Goal: Task Accomplishment & Management: Complete application form

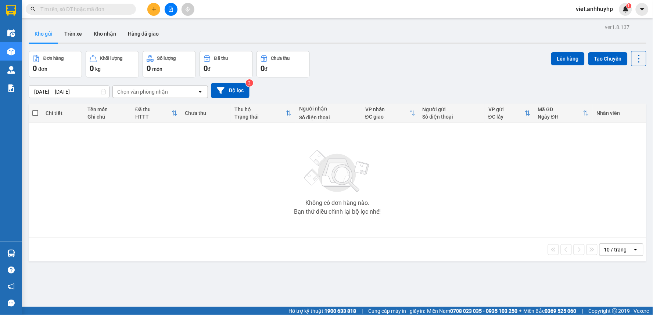
click at [59, 6] on input "text" at bounding box center [83, 9] width 87 height 8
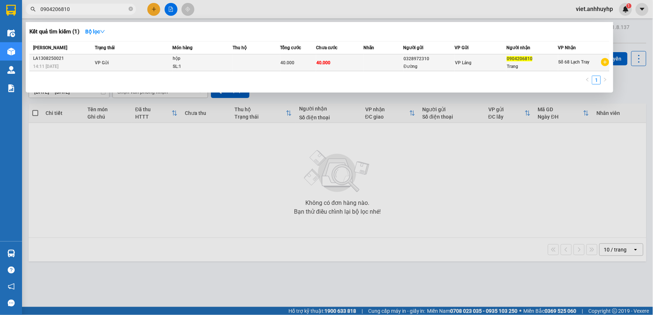
type input "0904206810"
click at [202, 55] on div "hộp" at bounding box center [200, 59] width 55 height 8
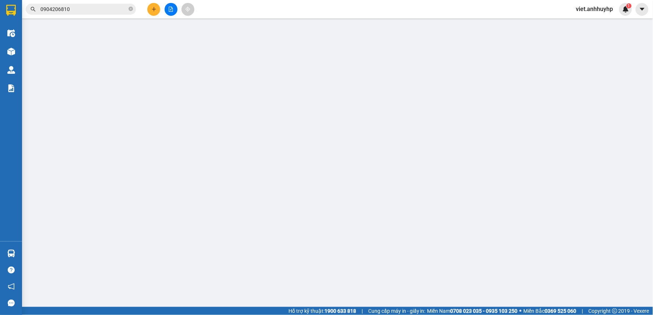
type input "0328972310"
type input "Đường"
type input "0904206810"
type input "Trang"
type input "40.000"
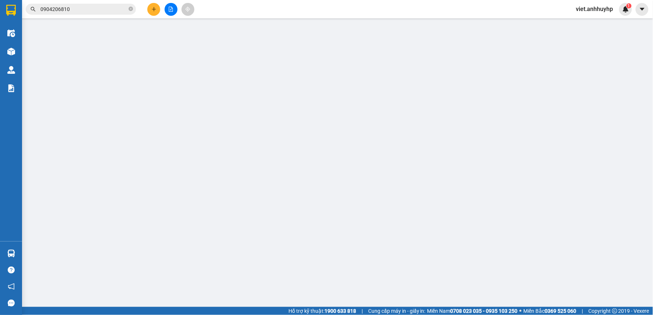
type input "40.000"
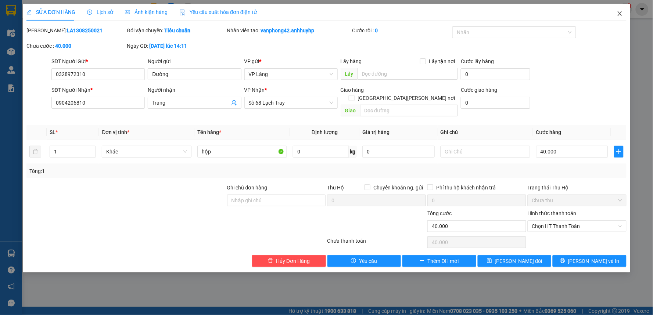
click at [621, 12] on icon "close" at bounding box center [620, 13] width 4 height 4
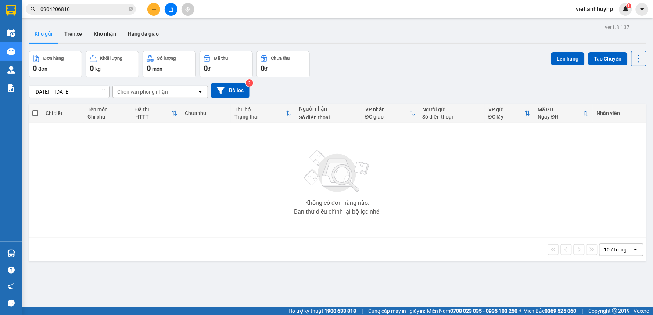
click at [111, 6] on input "0904206810" at bounding box center [83, 9] width 87 height 8
